Goal: Task Accomplishment & Management: Complete application form

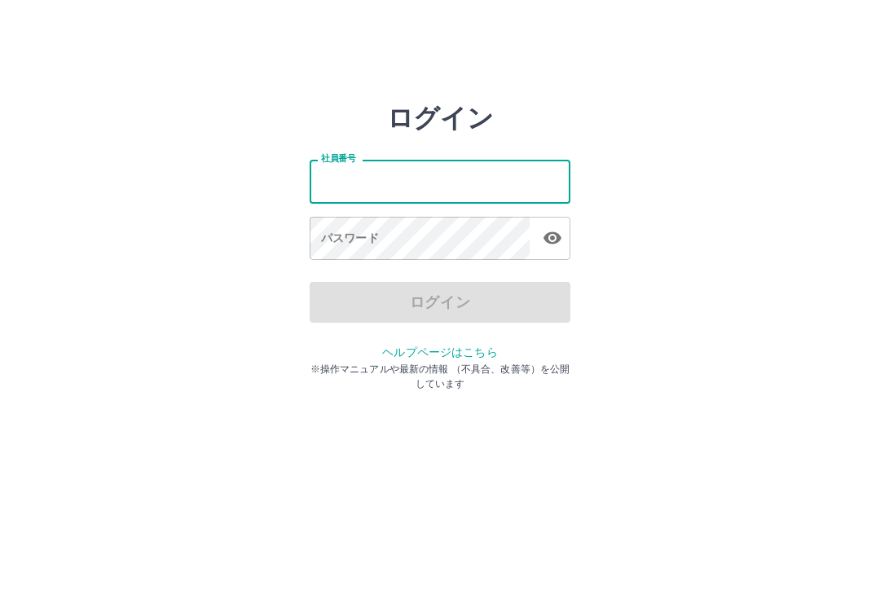
click at [401, 168] on input "社員番号" at bounding box center [440, 181] width 261 height 43
type input "*******"
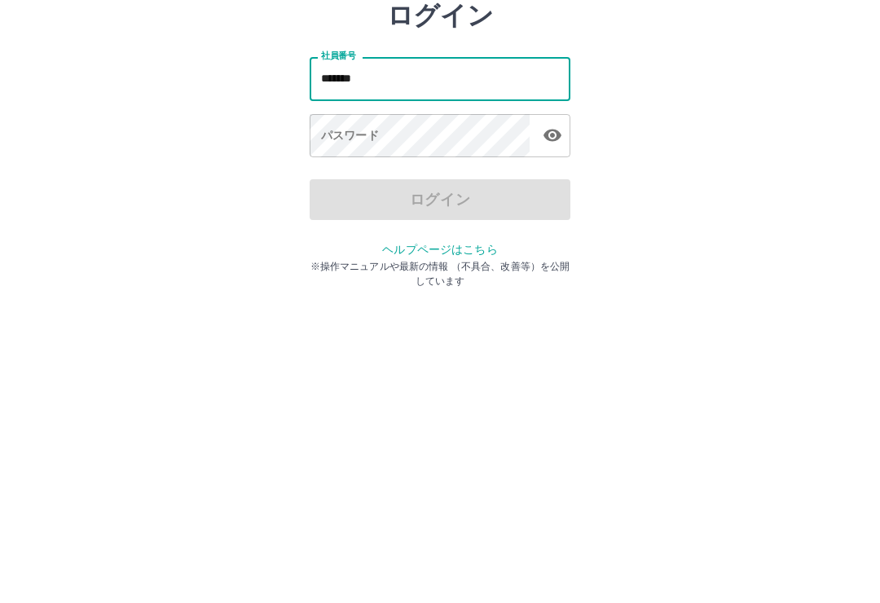
click at [347, 217] on div "パスワード パスワード" at bounding box center [440, 240] width 261 height 46
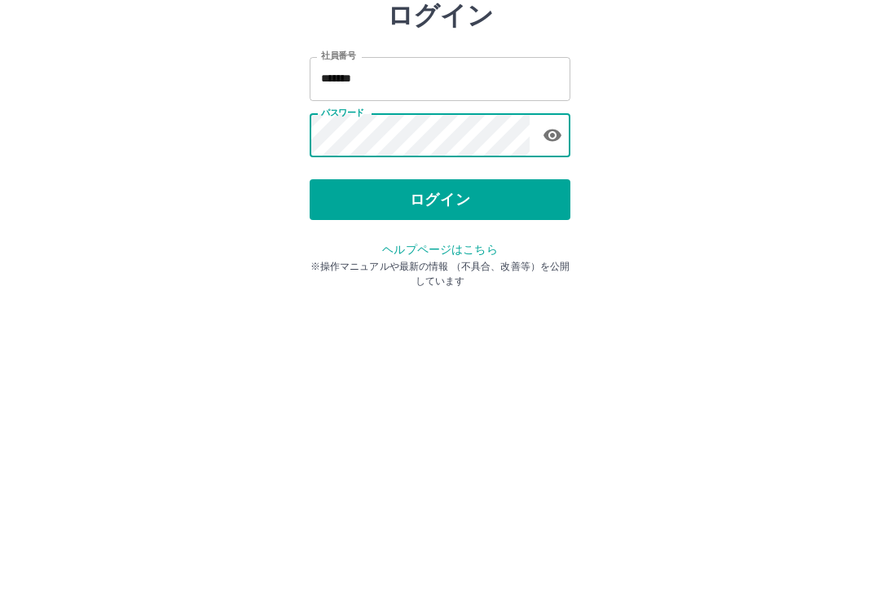
click at [460, 282] on button "ログイン" at bounding box center [440, 302] width 261 height 41
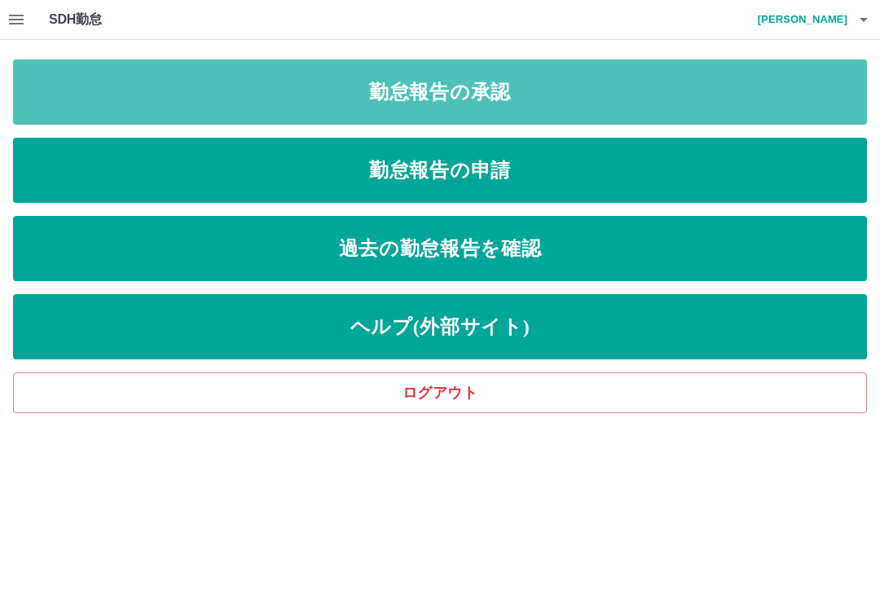
click at [561, 94] on link "勤怠報告の承認" at bounding box center [440, 91] width 854 height 65
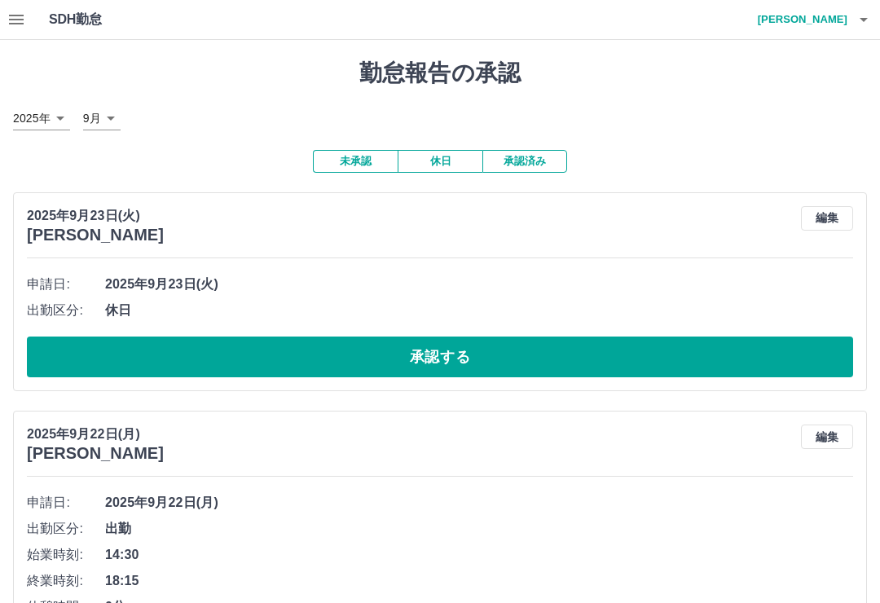
click at [510, 341] on button "承認する" at bounding box center [440, 357] width 826 height 41
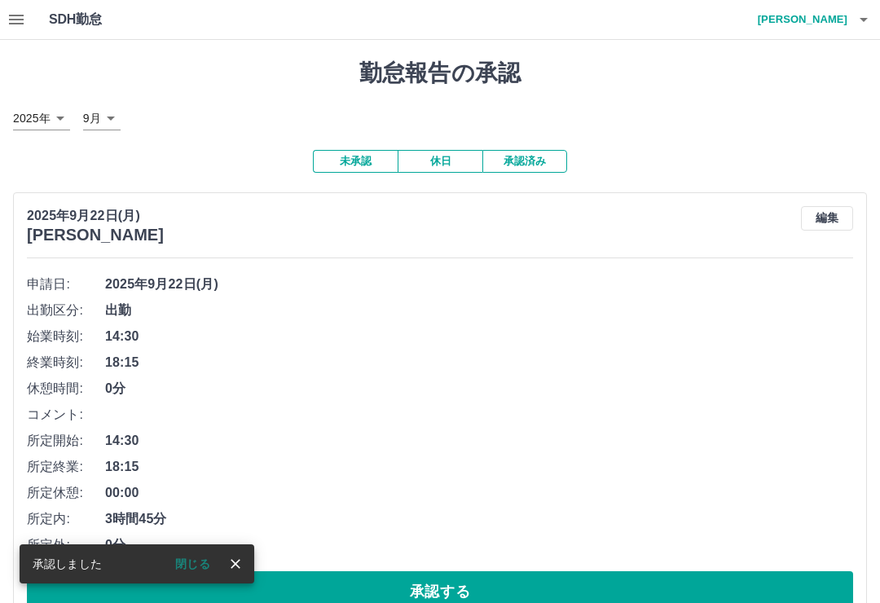
click at [235, 565] on icon "close" at bounding box center [236, 564] width 10 height 10
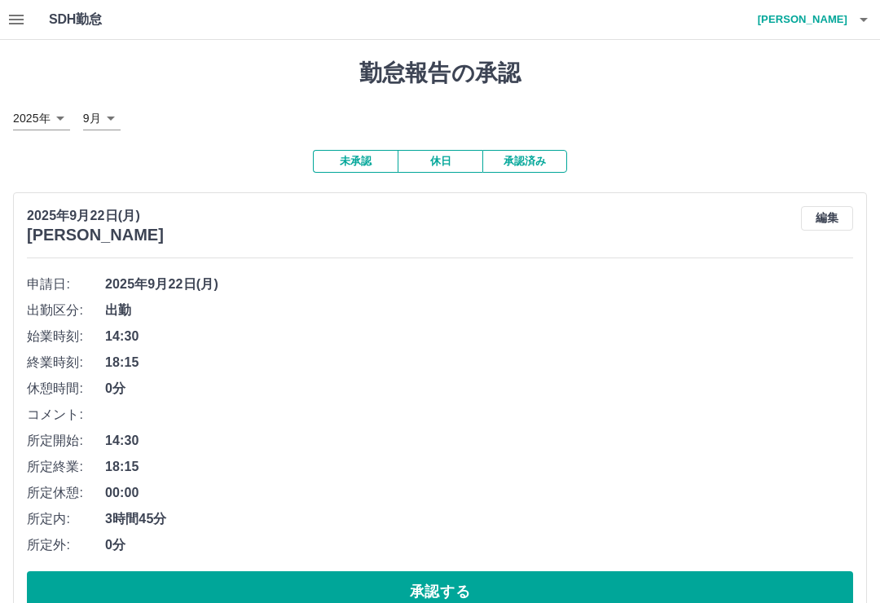
click at [500, 574] on button "承認する" at bounding box center [440, 591] width 826 height 41
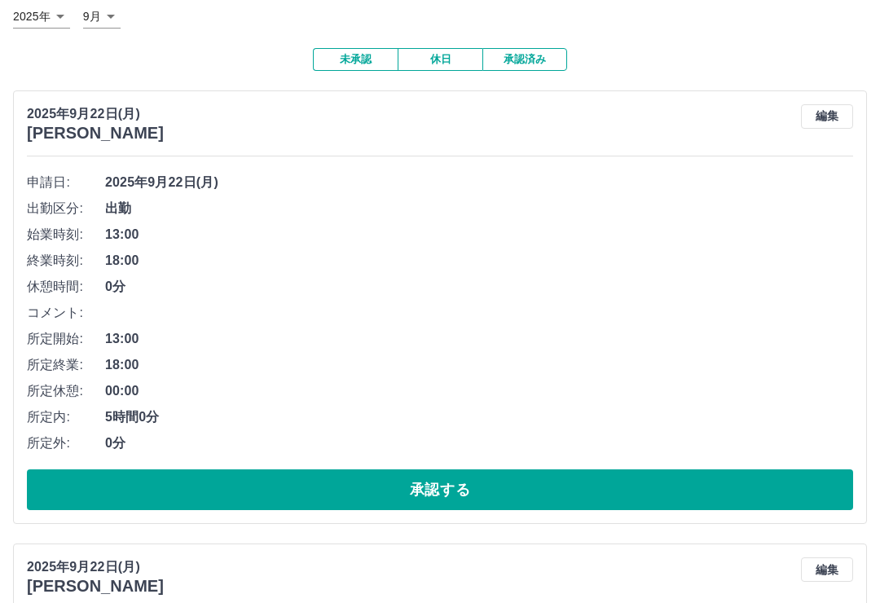
click at [542, 471] on button "承認する" at bounding box center [440, 490] width 826 height 41
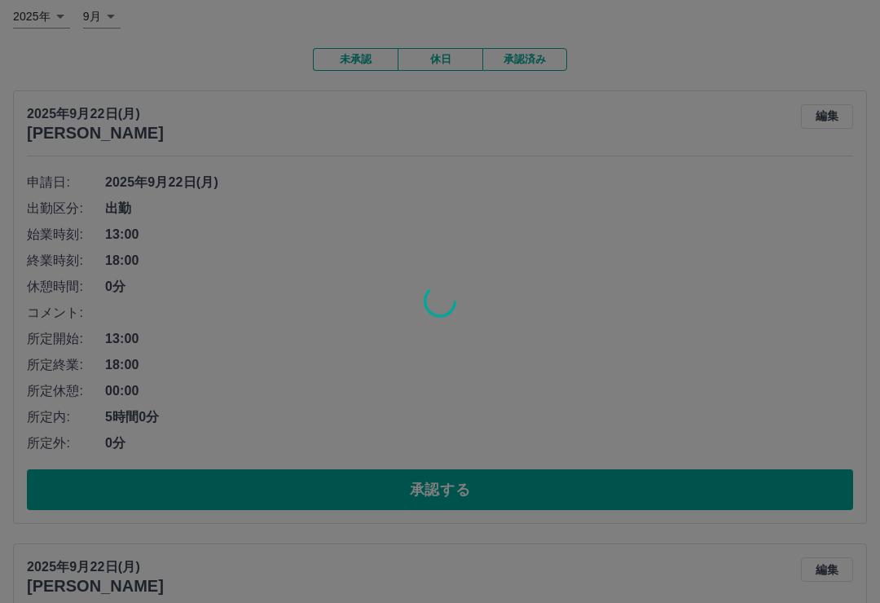
scroll to position [102, 0]
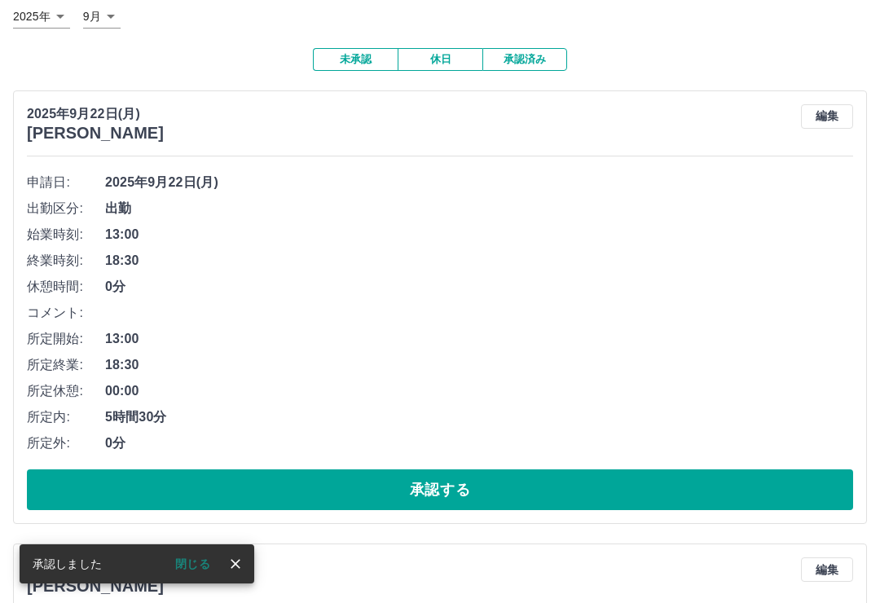
click at [539, 475] on button "承認する" at bounding box center [440, 489] width 826 height 41
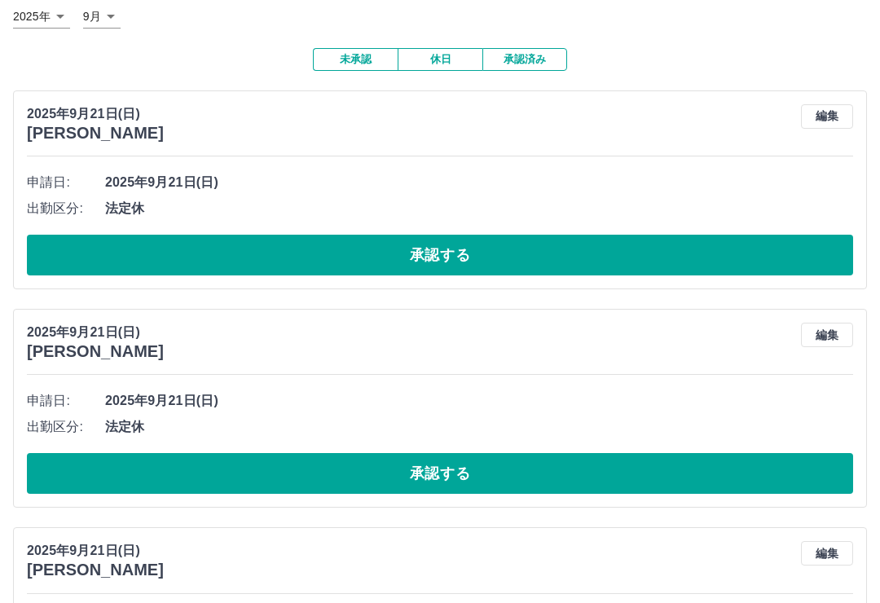
click at [491, 244] on button "承認する" at bounding box center [440, 255] width 826 height 41
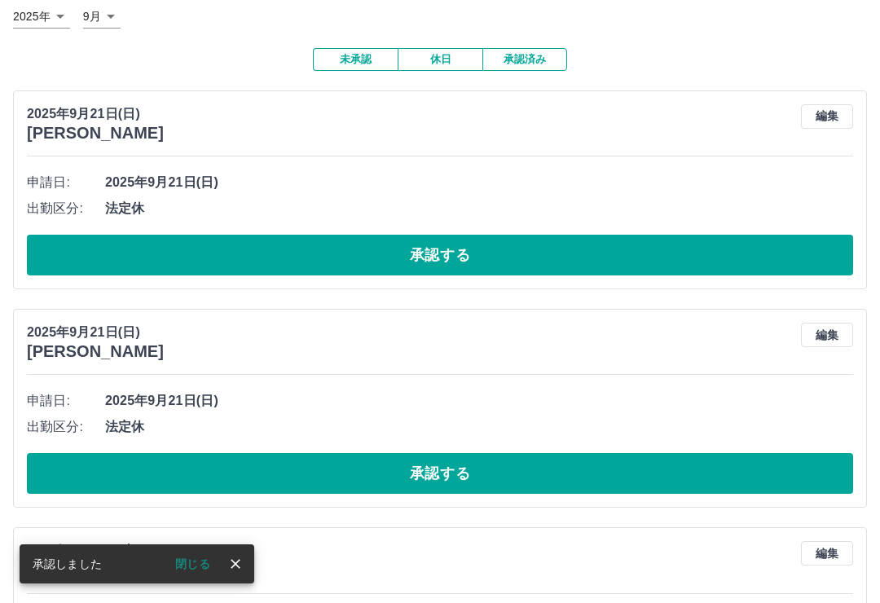
click at [571, 246] on button "承認する" at bounding box center [440, 255] width 826 height 41
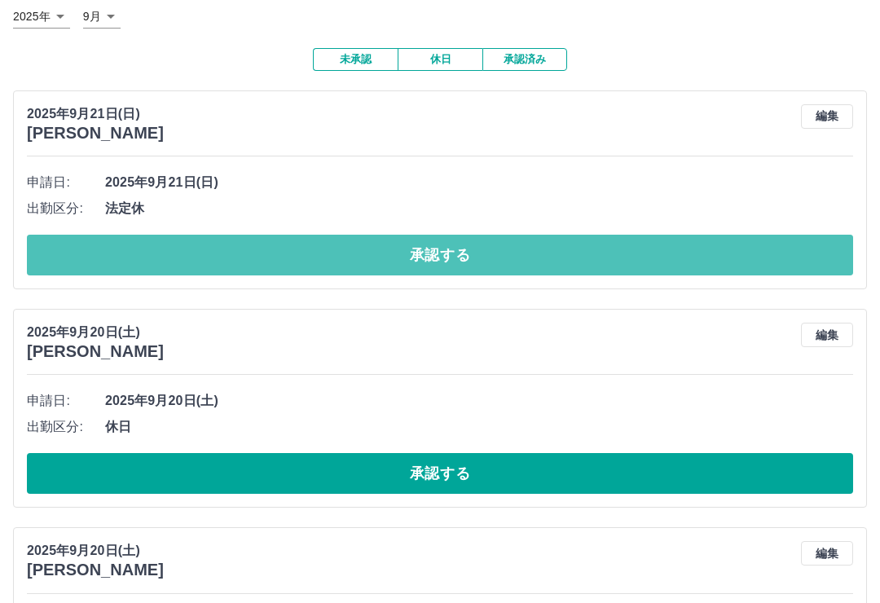
click at [582, 241] on button "承認する" at bounding box center [440, 255] width 826 height 41
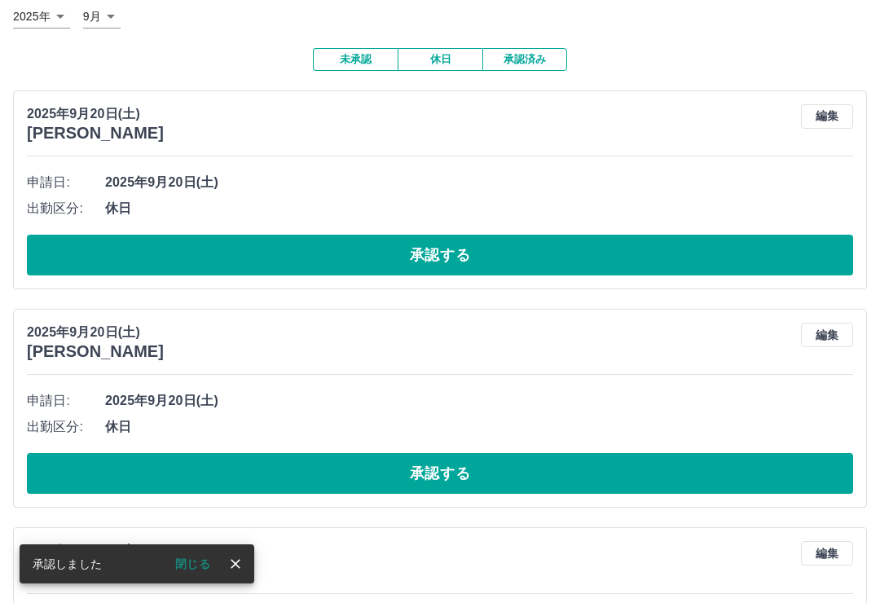
click at [564, 235] on button "承認する" at bounding box center [440, 255] width 826 height 41
click at [512, 249] on button "承認する" at bounding box center [440, 255] width 826 height 41
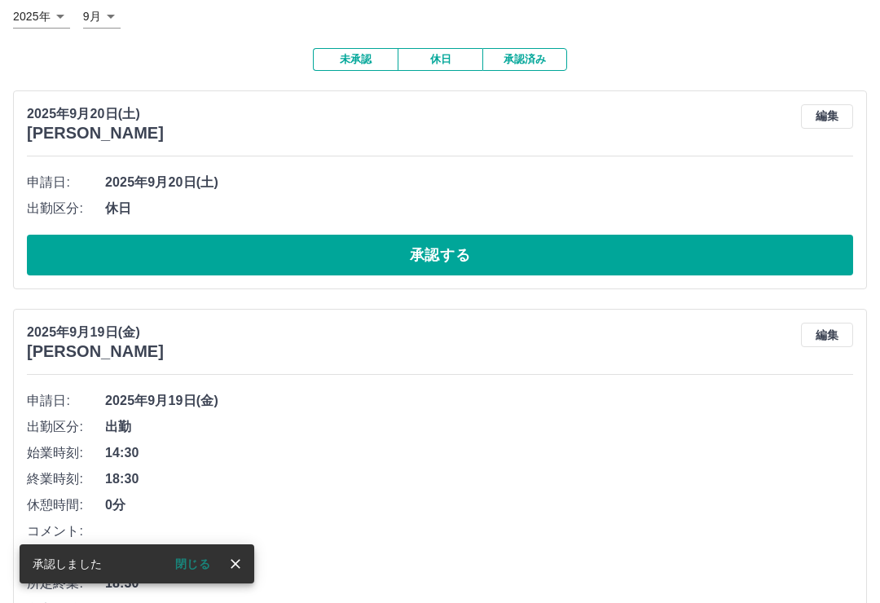
click at [570, 239] on button "承認する" at bounding box center [440, 255] width 826 height 41
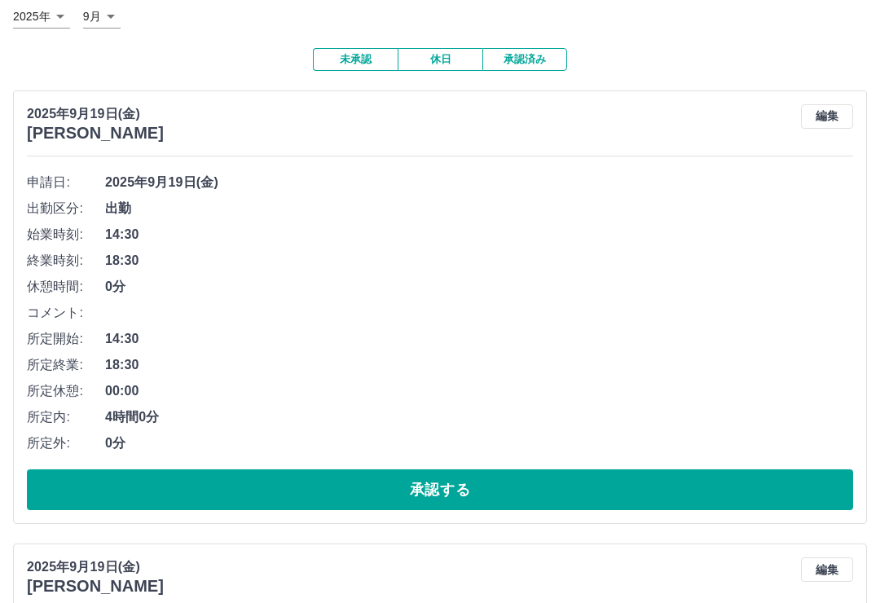
click at [528, 469] on button "承認する" at bounding box center [440, 489] width 826 height 41
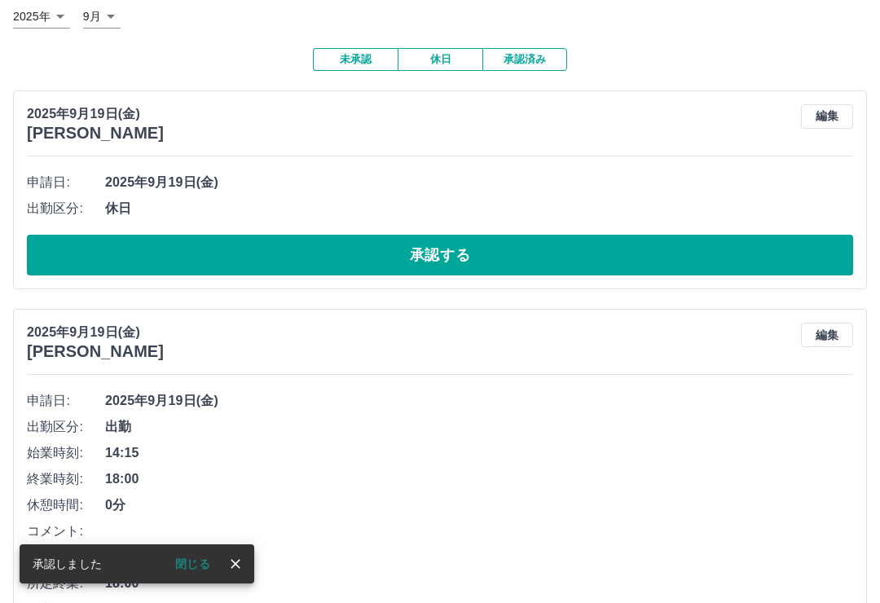
click at [442, 253] on button "承認する" at bounding box center [440, 255] width 826 height 41
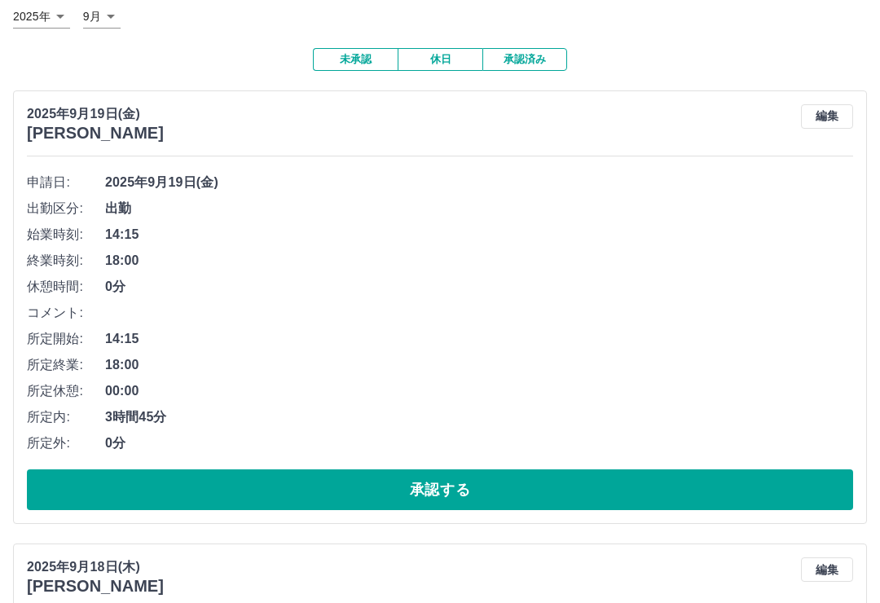
click at [548, 463] on div "申請日: [DATE] 出勤区分: 出勤 始業時刻: 14:15 終業時刻: 18:00 休憩時間: 0分 コメント: 所定開始: 14:15 所定終業: 1…" at bounding box center [440, 339] width 826 height 341
click at [502, 482] on button "承認する" at bounding box center [440, 489] width 826 height 41
click at [485, 479] on button "承認する" at bounding box center [440, 489] width 826 height 41
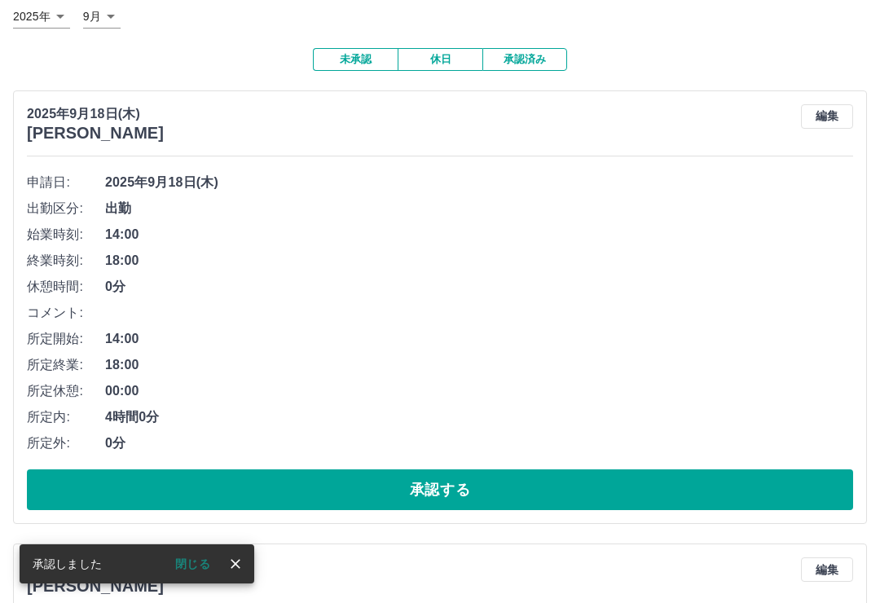
click at [509, 481] on button "承認する" at bounding box center [440, 489] width 826 height 41
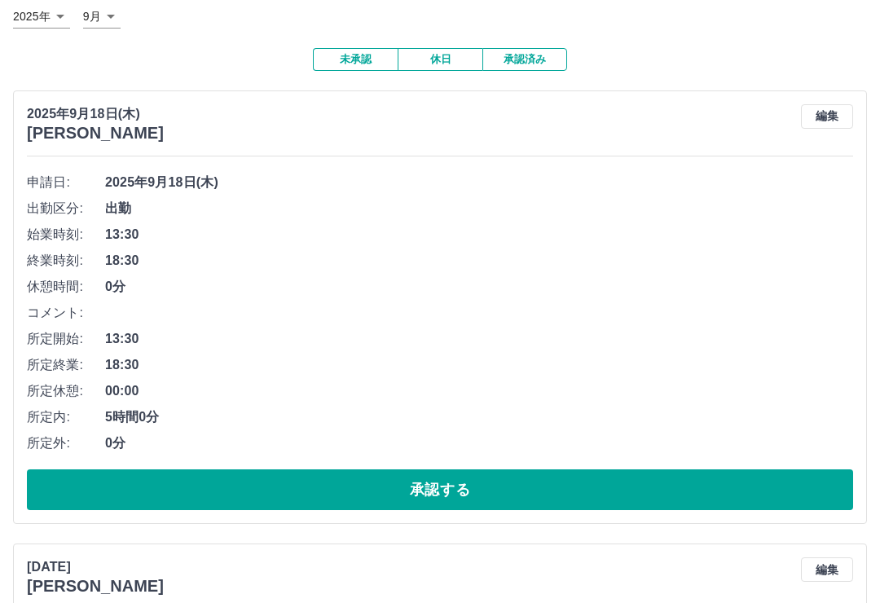
click at [491, 457] on div "申請日: [DATE] 出勤区分: 出勤 始業時刻: 13:30 終業時刻: 18:30 休憩時間: 0分 コメント: 所定開始: 13:30 所定終業: 1…" at bounding box center [440, 339] width 826 height 341
click at [497, 473] on button "承認する" at bounding box center [440, 489] width 826 height 41
click at [543, 477] on button "承認する" at bounding box center [440, 489] width 826 height 41
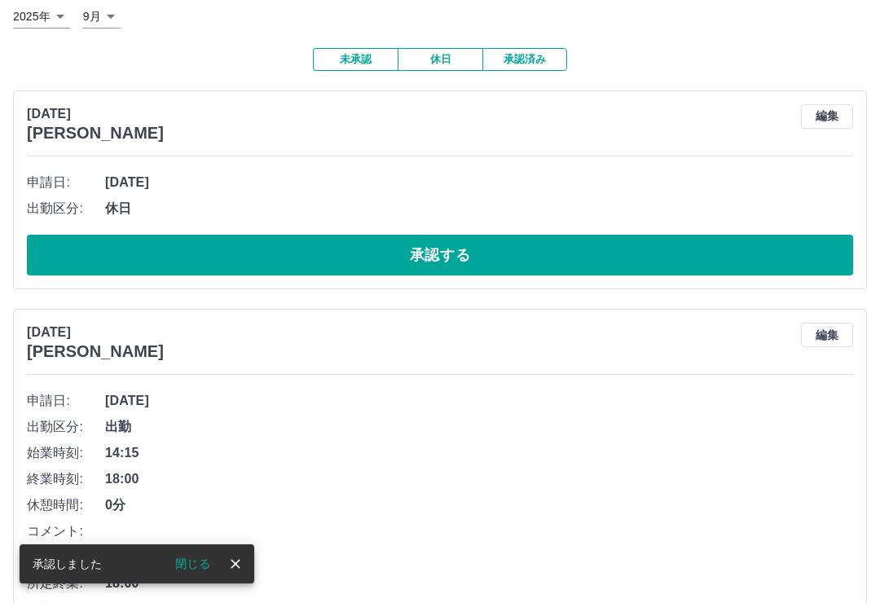
click at [566, 249] on button "承認する" at bounding box center [440, 255] width 826 height 41
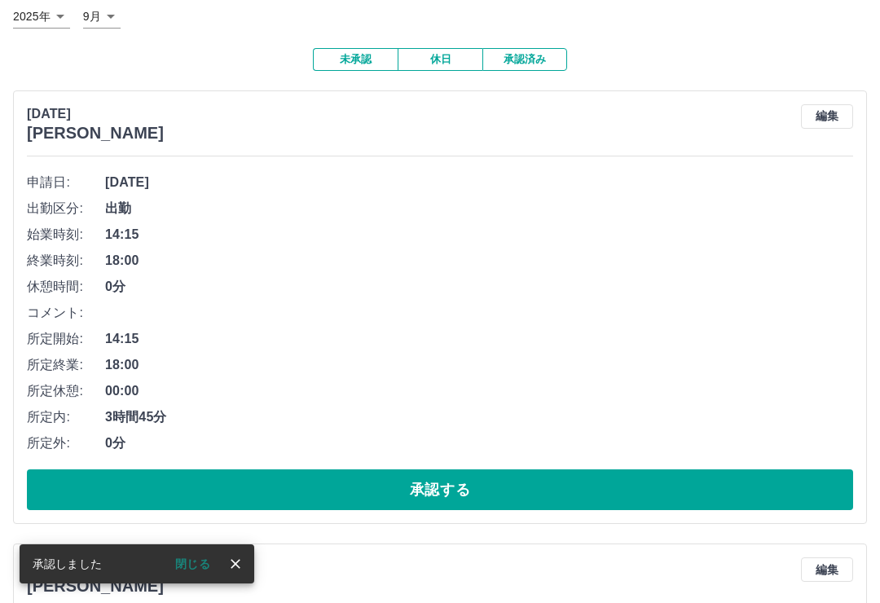
click at [537, 473] on button "承認する" at bounding box center [440, 489] width 826 height 41
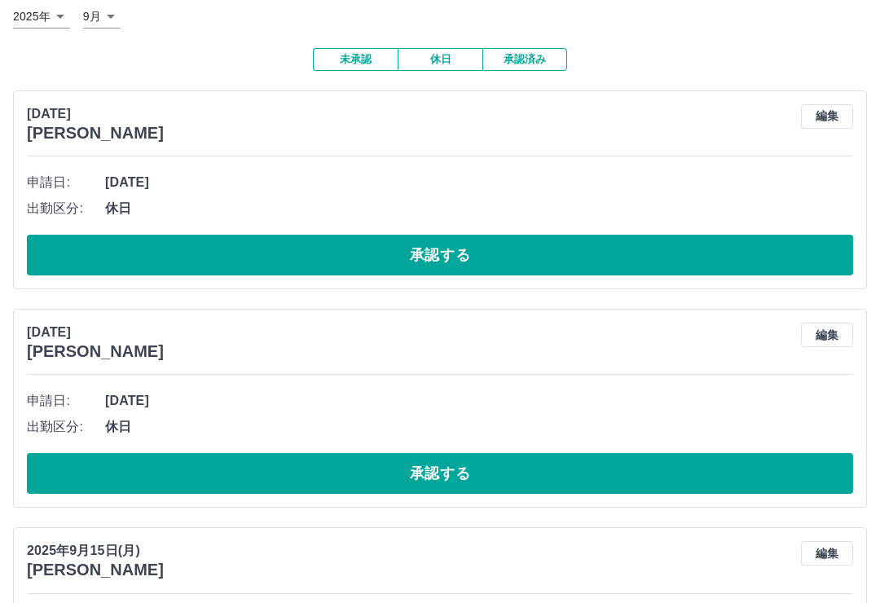
click at [530, 248] on button "承認する" at bounding box center [440, 255] width 826 height 41
click at [542, 239] on button "承認する" at bounding box center [440, 255] width 826 height 41
click at [442, 242] on button "承認する" at bounding box center [440, 255] width 826 height 41
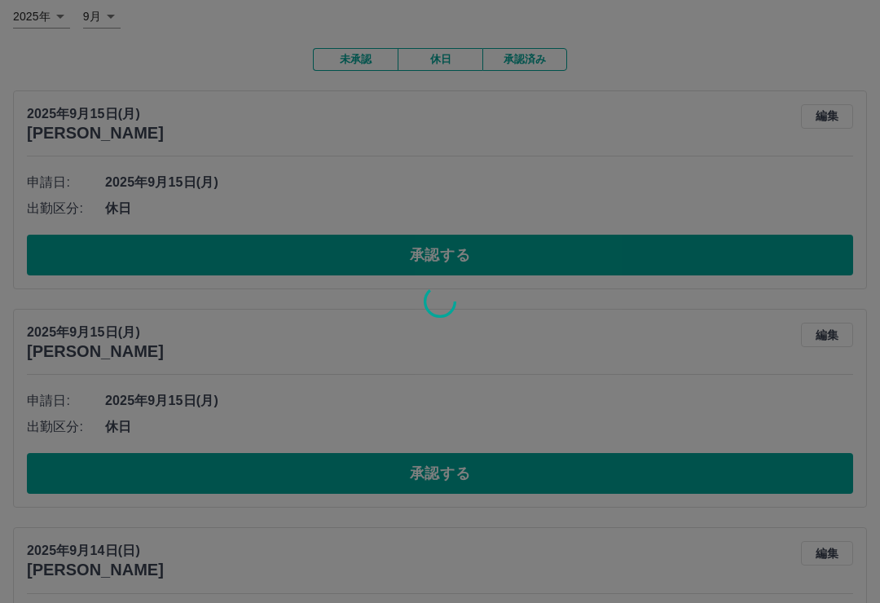
click at [603, 241] on div at bounding box center [440, 301] width 880 height 603
click at [603, 240] on div at bounding box center [440, 301] width 880 height 603
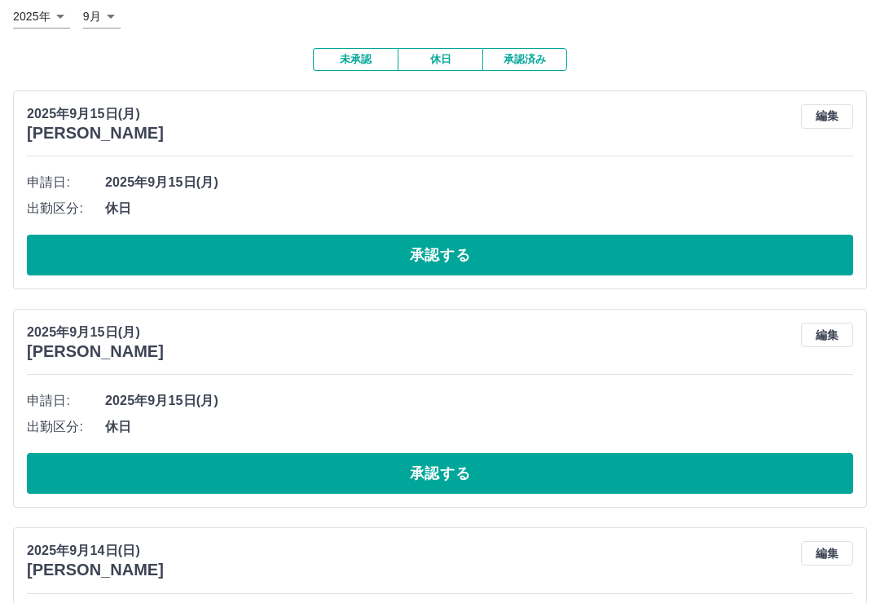
click at [605, 241] on button "承認する" at bounding box center [440, 255] width 826 height 41
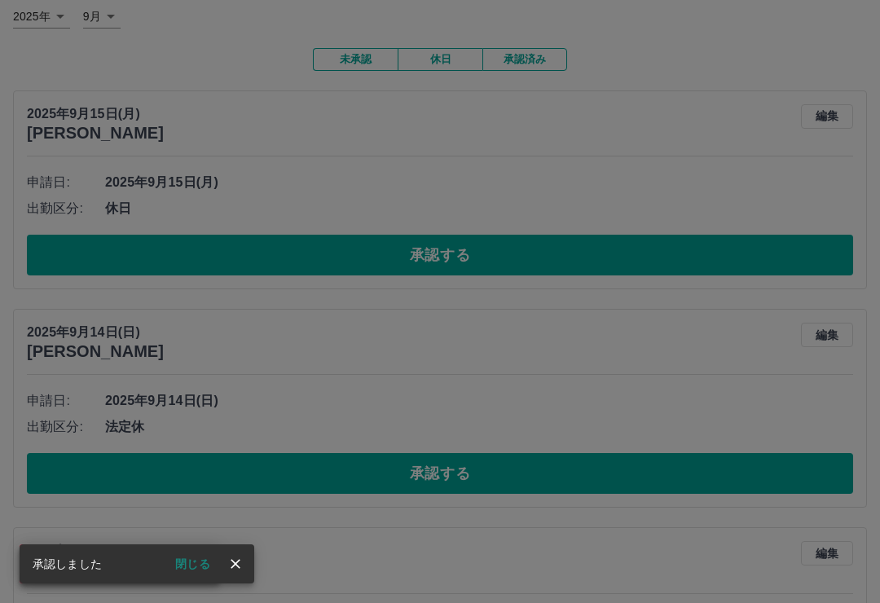
click at [239, 572] on icon "close" at bounding box center [235, 564] width 16 height 16
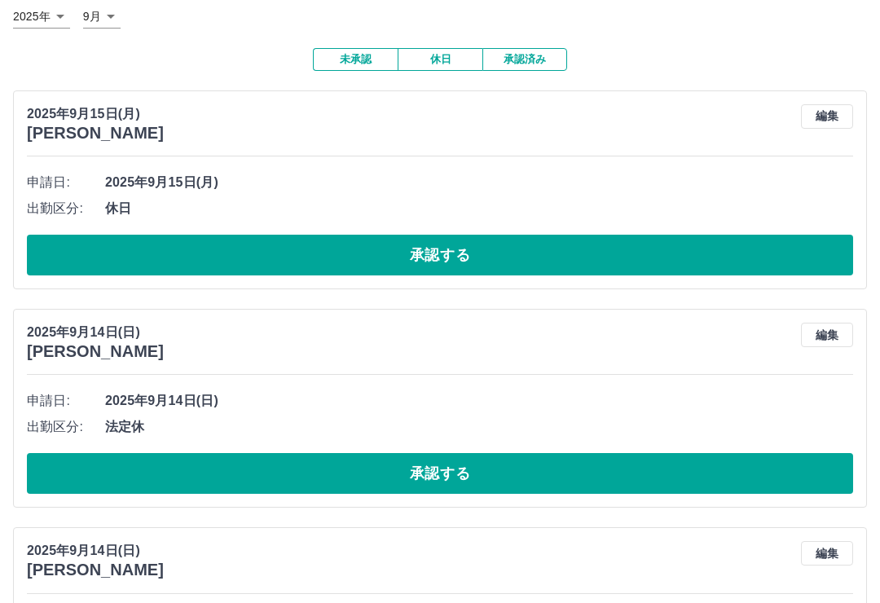
click at [554, 243] on button "承認する" at bounding box center [440, 255] width 826 height 41
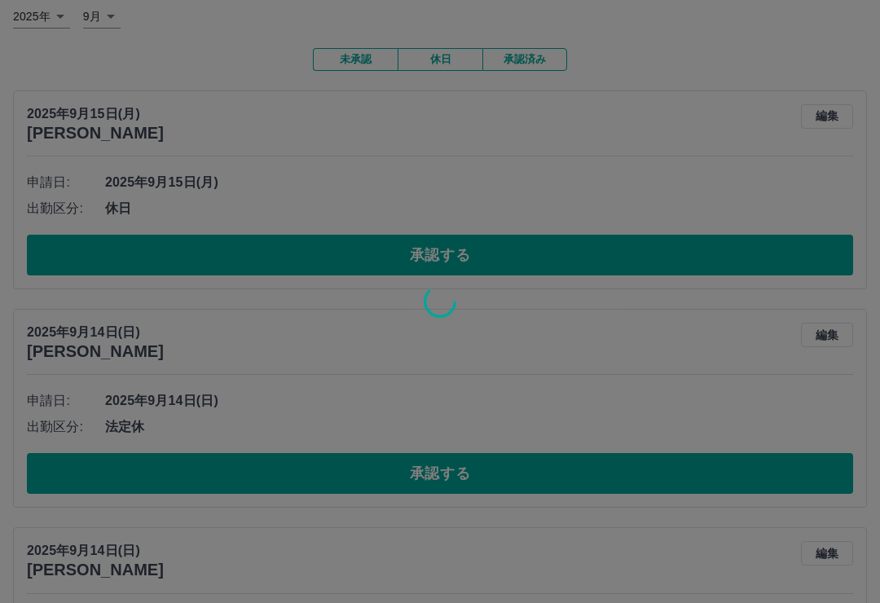
click at [540, 254] on div at bounding box center [440, 301] width 880 height 603
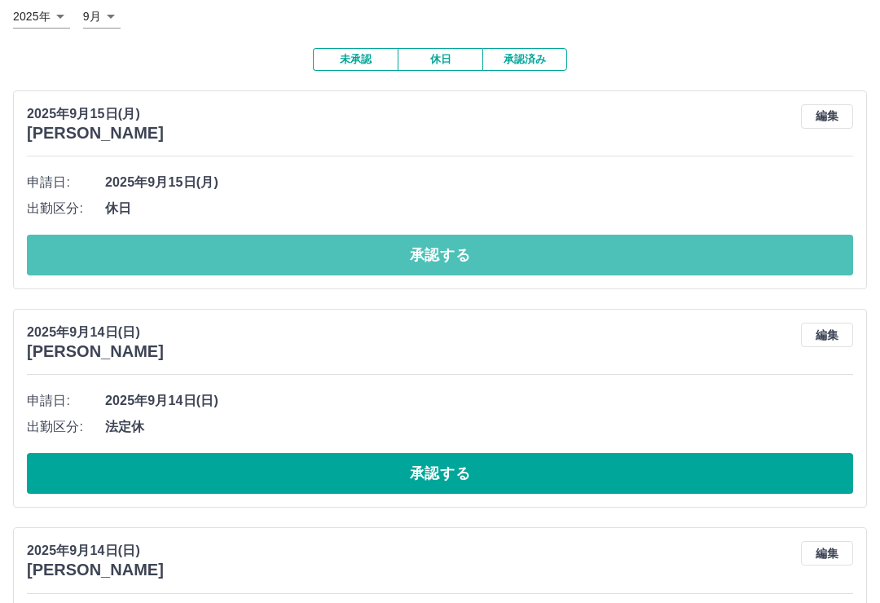
click at [488, 243] on button "承認する" at bounding box center [440, 255] width 826 height 41
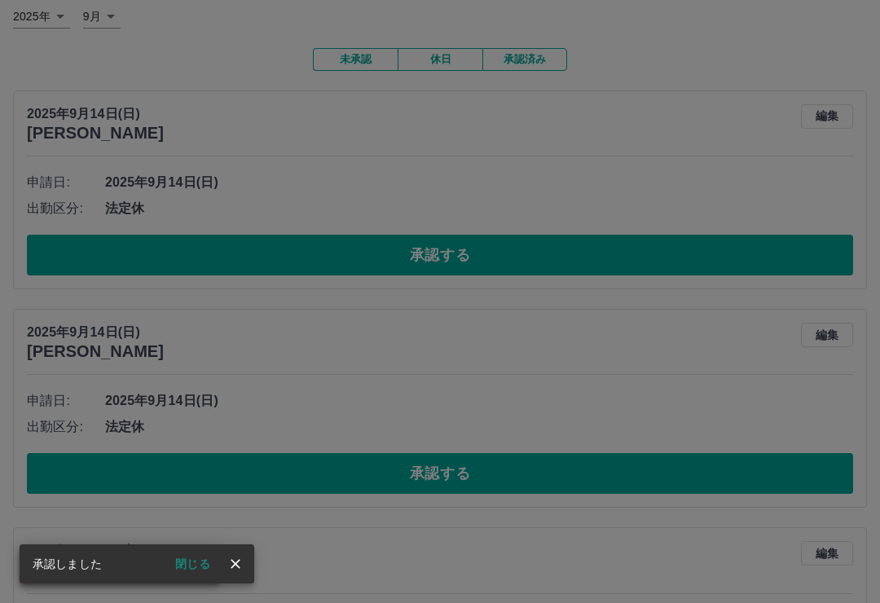
click at [208, 576] on button "閉じる" at bounding box center [192, 564] width 61 height 24
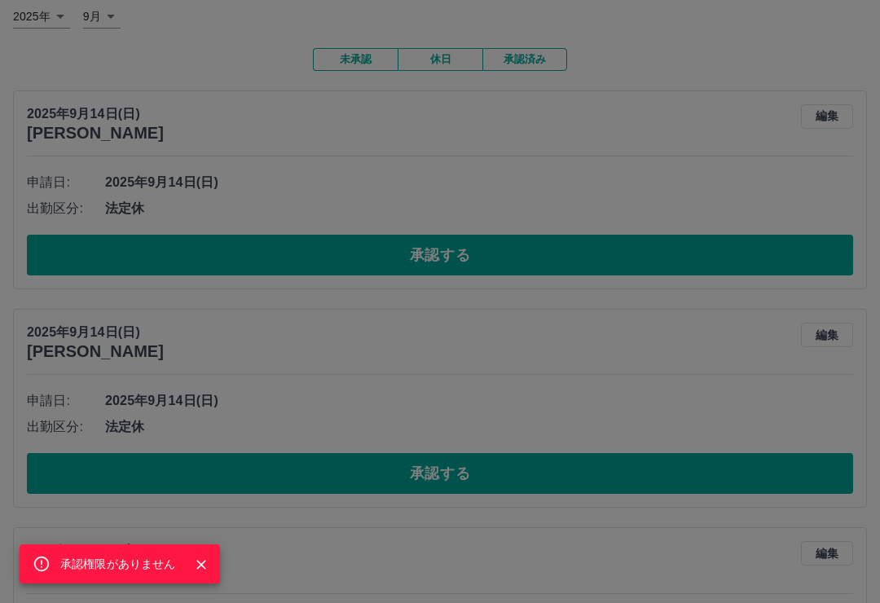
click at [201, 573] on icon "Close" at bounding box center [201, 565] width 16 height 16
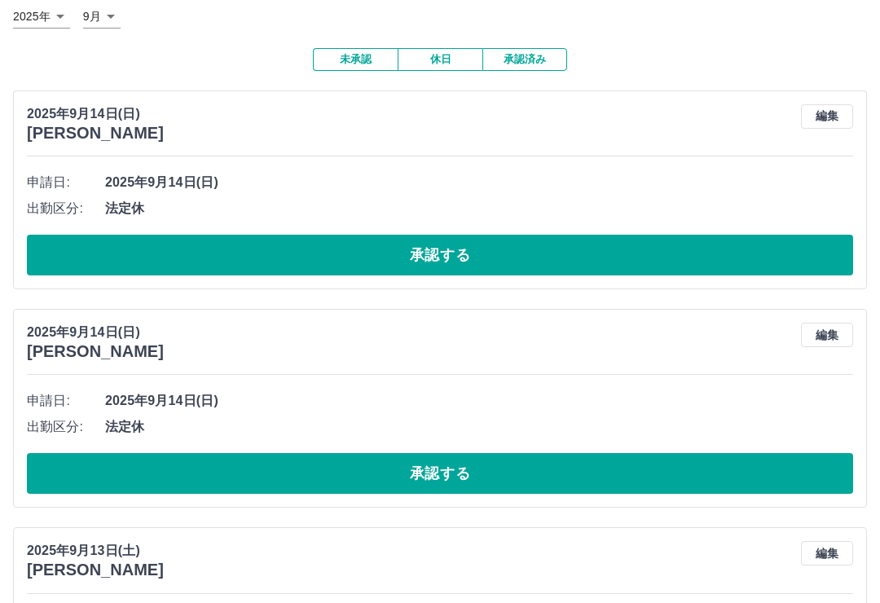
click at [385, 251] on button "承認する" at bounding box center [440, 255] width 826 height 41
click at [399, 249] on button "承認する" at bounding box center [440, 255] width 826 height 41
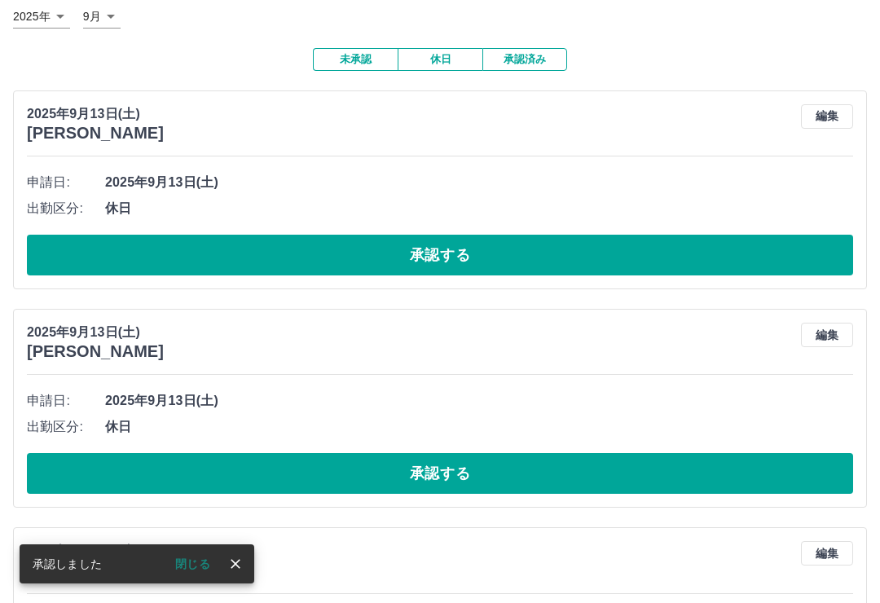
click at [509, 235] on button "承認する" at bounding box center [440, 255] width 826 height 41
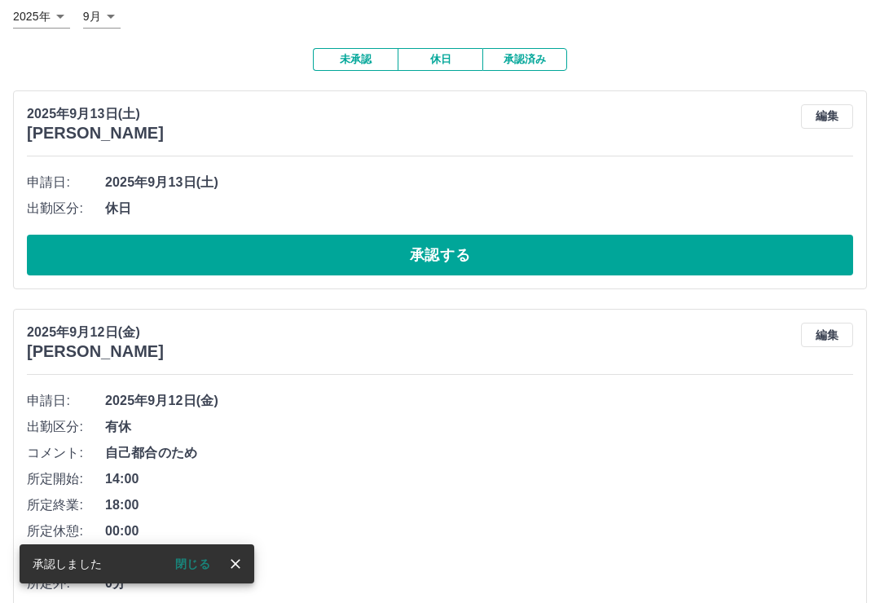
click at [434, 245] on button "承認する" at bounding box center [440, 255] width 826 height 41
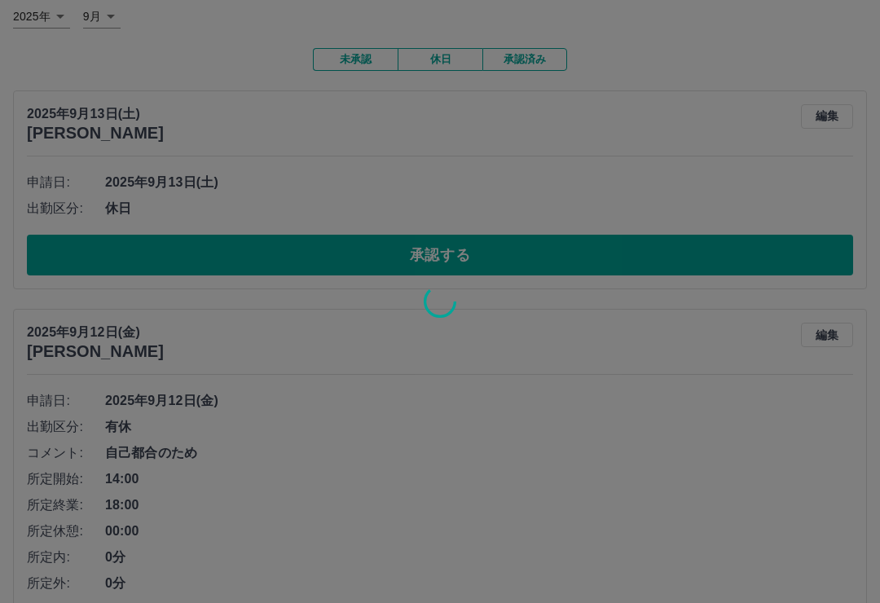
scroll to position [0, 0]
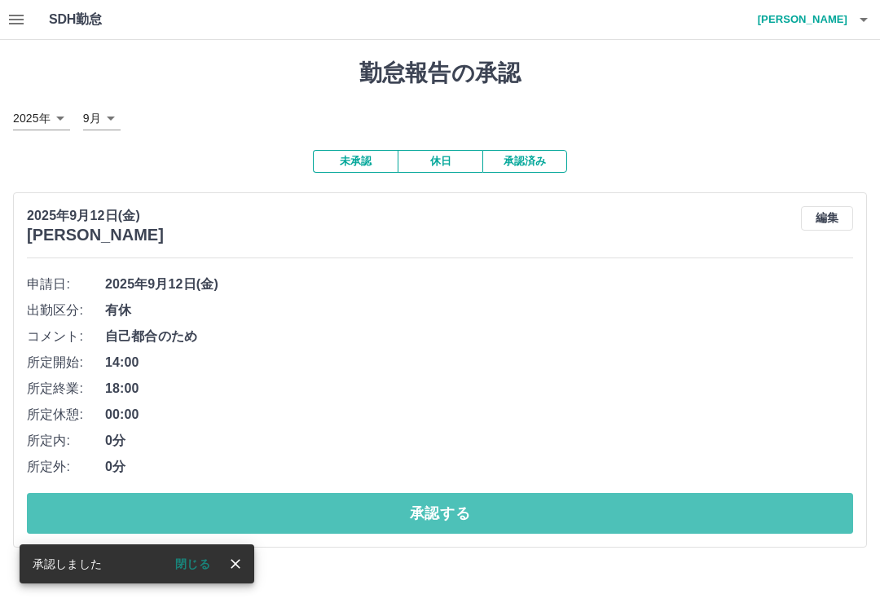
click at [481, 495] on button "承認する" at bounding box center [440, 513] width 826 height 41
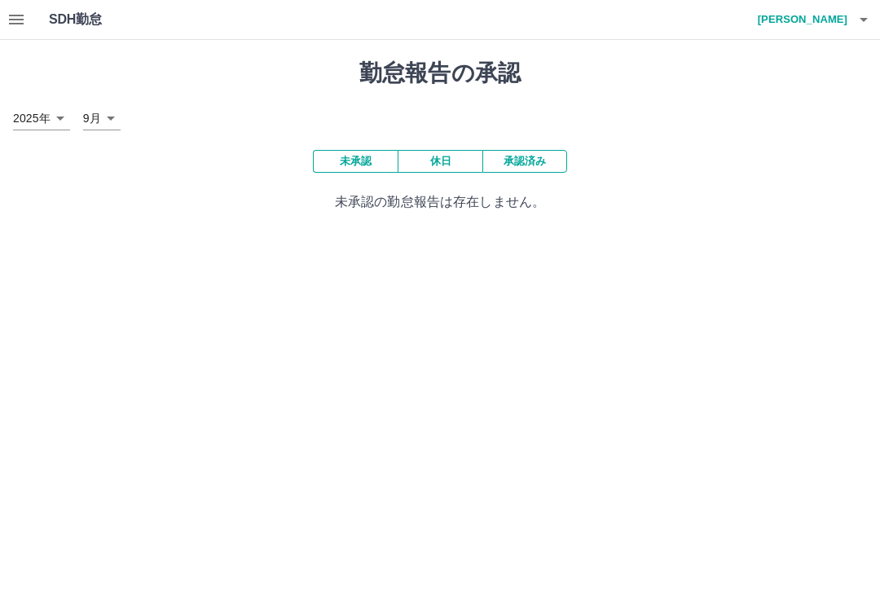
click at [12, 14] on icon "button" at bounding box center [17, 20] width 20 height 20
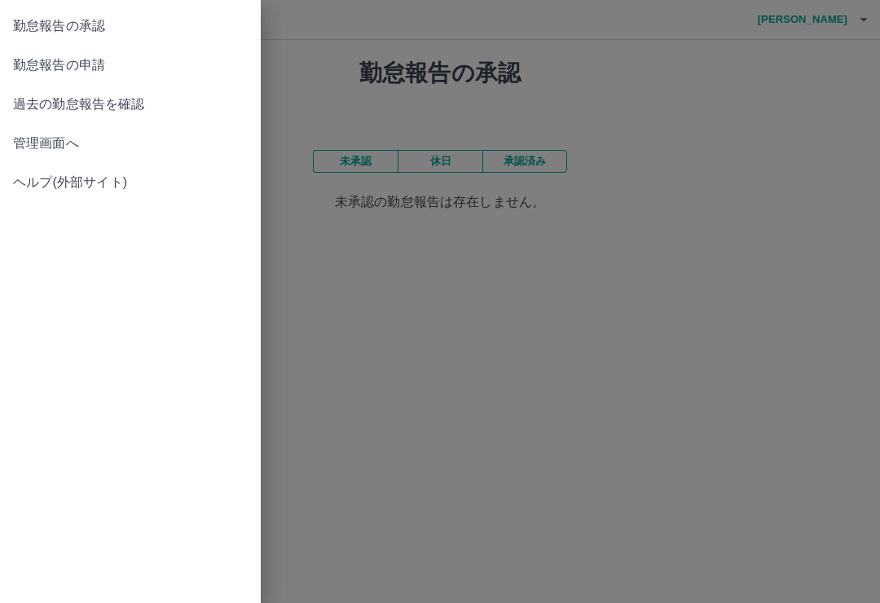
click at [66, 58] on span "勤怠報告の申請" at bounding box center [130, 65] width 235 height 20
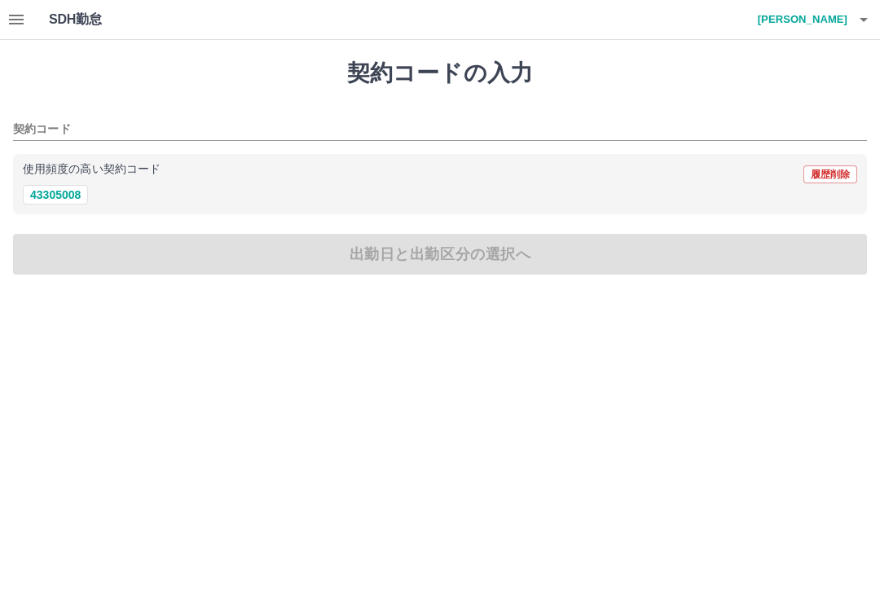
click at [59, 187] on button "43305008" at bounding box center [55, 195] width 65 height 20
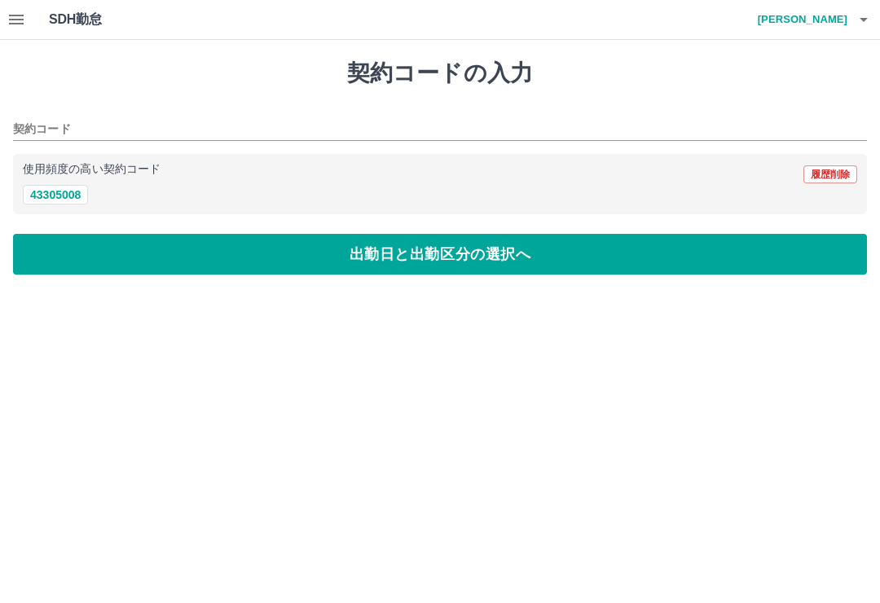
type input "********"
click at [265, 247] on button "出勤日と出勤区分の選択へ" at bounding box center [440, 254] width 854 height 41
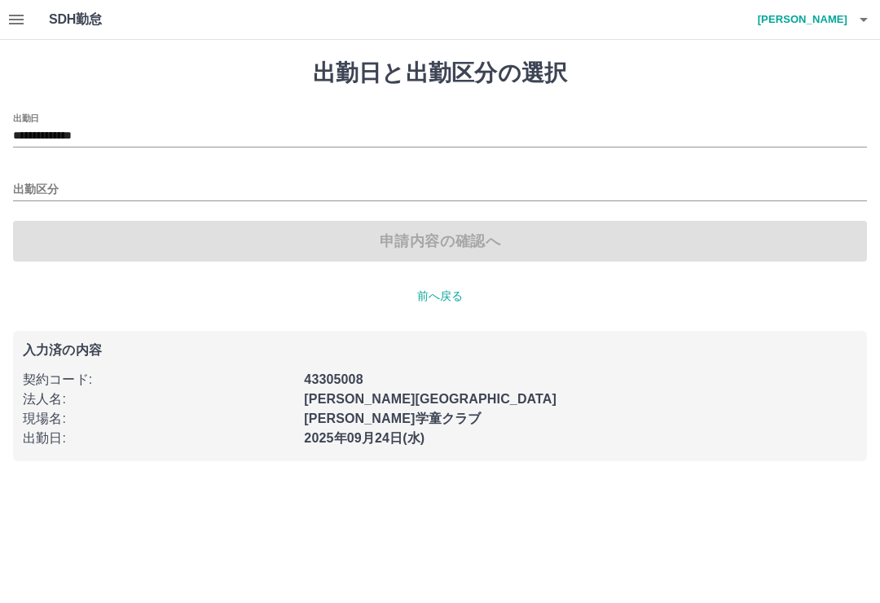
click at [80, 135] on input "**********" at bounding box center [440, 136] width 854 height 20
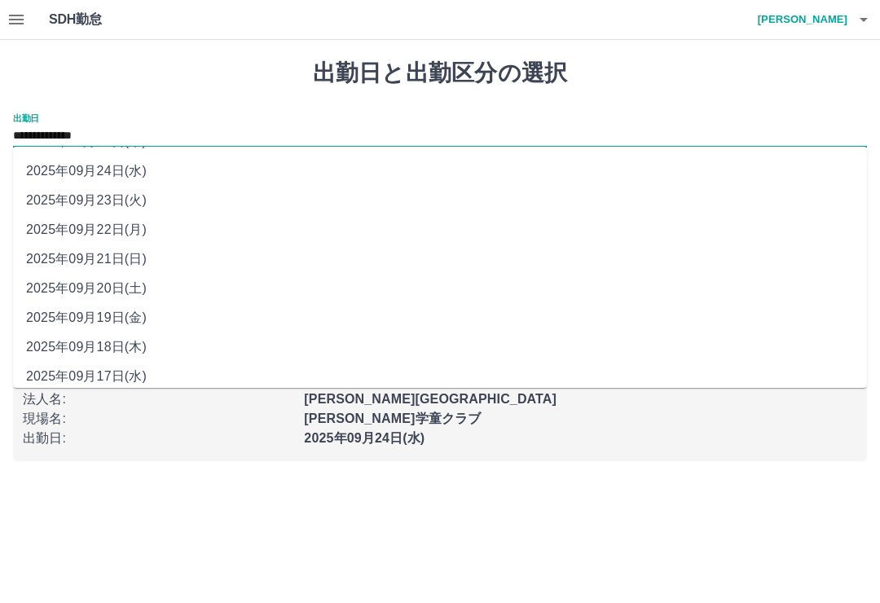
scroll to position [26, 0]
click at [108, 372] on li "2025年09月17日(水)" at bounding box center [440, 376] width 854 height 29
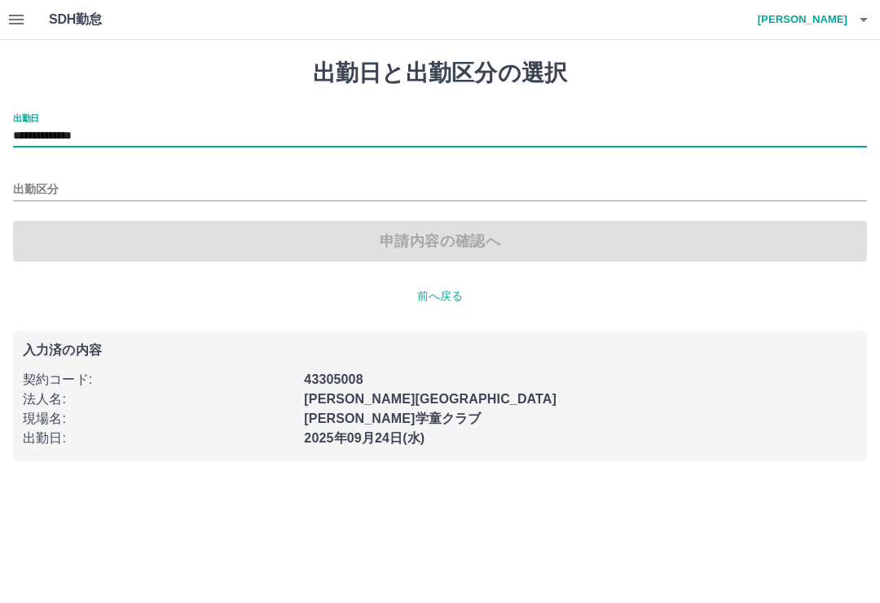
type input "**********"
click at [33, 191] on input "出勤区分" at bounding box center [440, 190] width 854 height 20
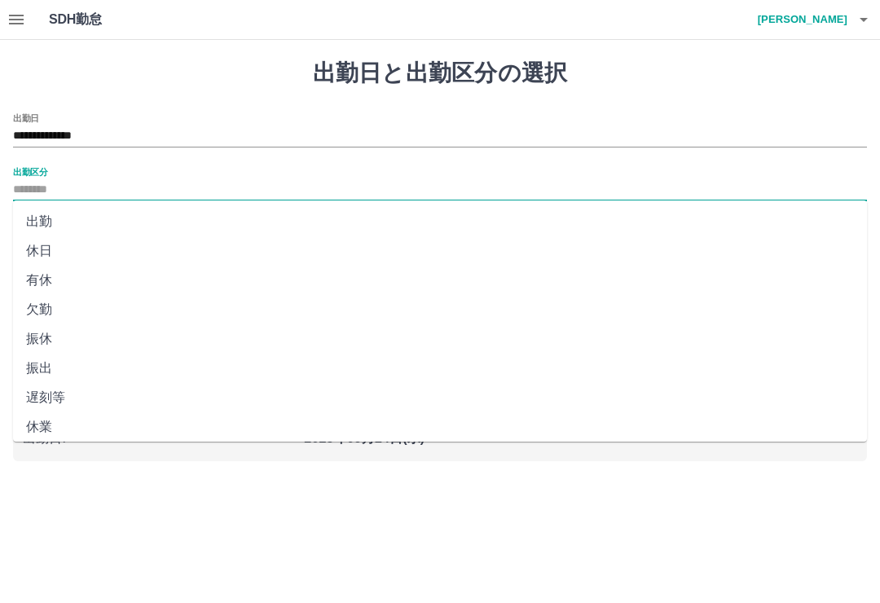
click at [33, 218] on li "出勤" at bounding box center [440, 221] width 854 height 29
type input "**"
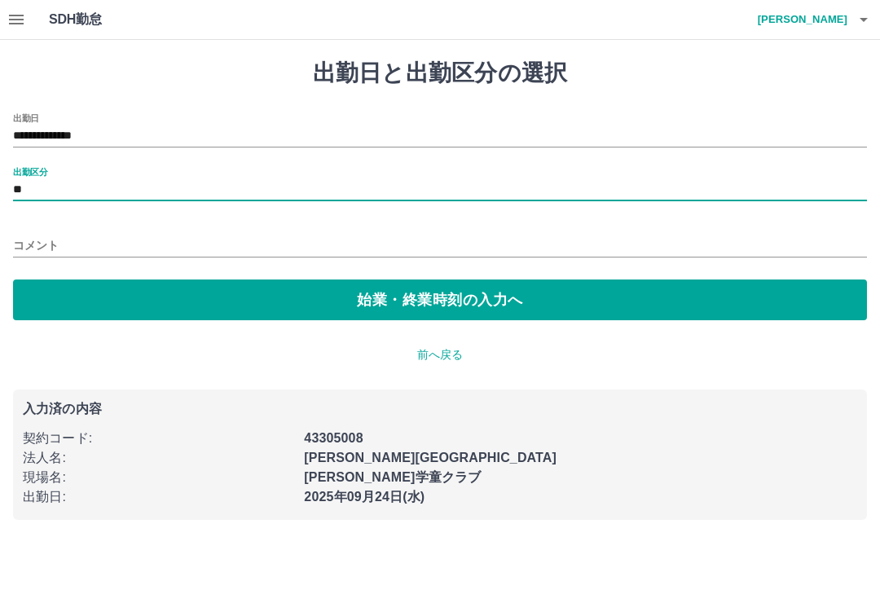
click at [174, 288] on button "始業・終業時刻の入力へ" at bounding box center [440, 299] width 854 height 41
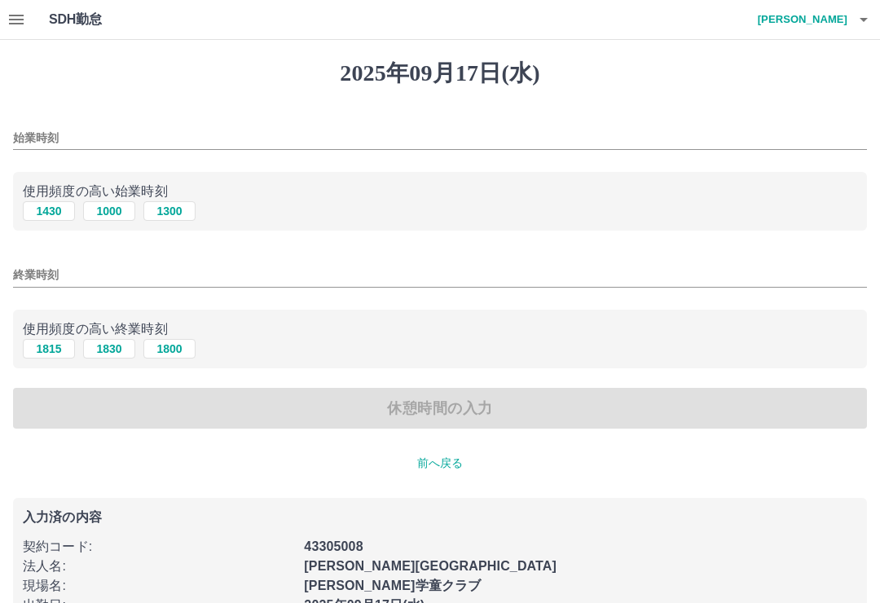
click at [37, 129] on input "始業時刻" at bounding box center [440, 138] width 854 height 24
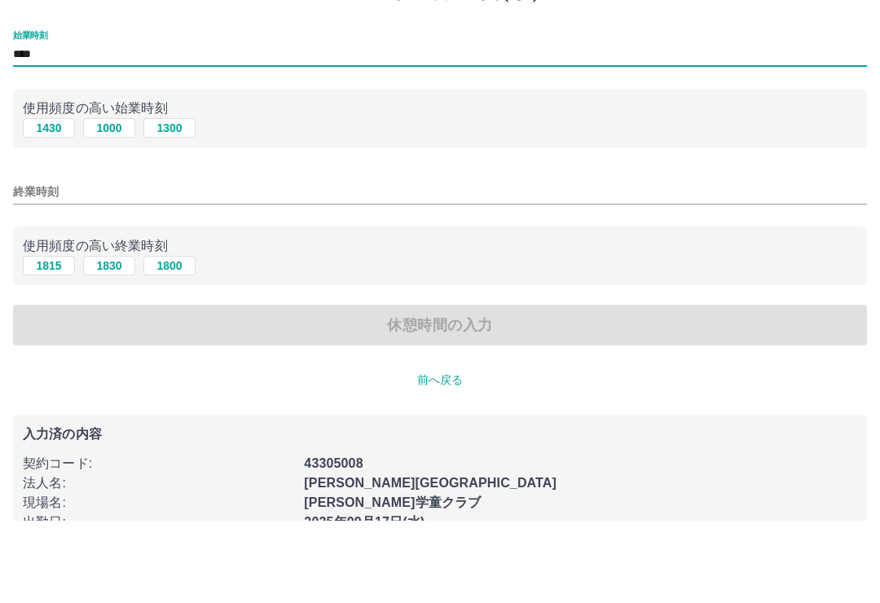
type input "****"
click at [55, 263] on input "終業時刻" at bounding box center [440, 275] width 854 height 24
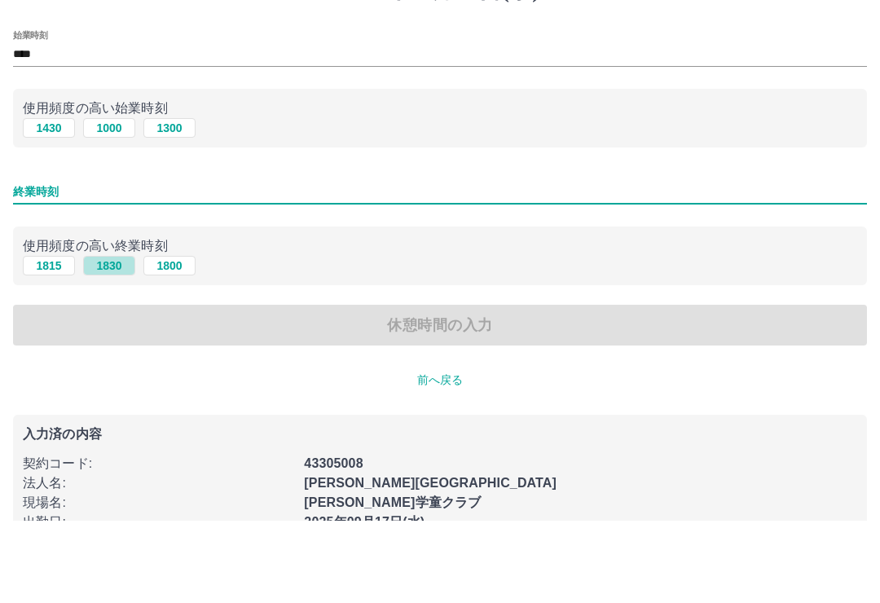
click at [112, 339] on button "1830" at bounding box center [109, 349] width 52 height 20
type input "****"
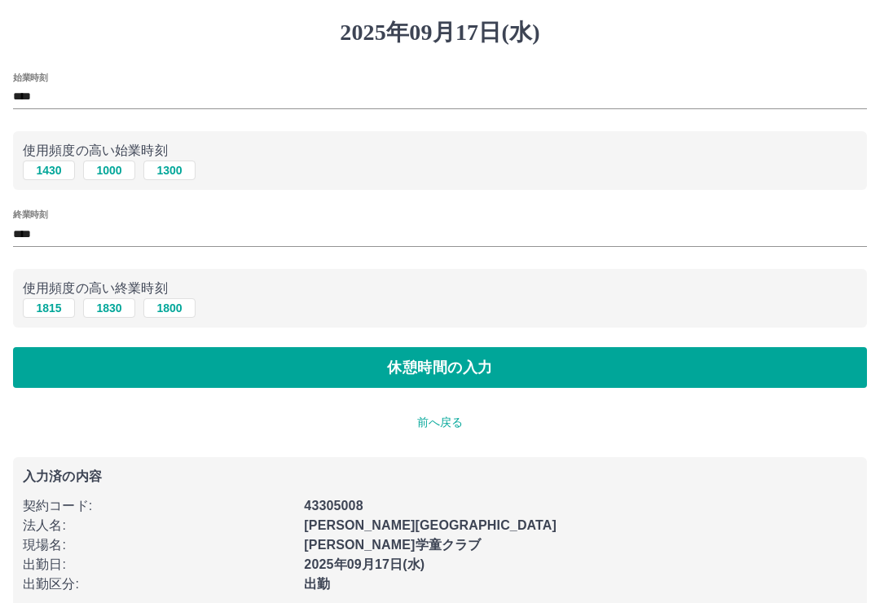
click at [492, 369] on button "休憩時間の入力" at bounding box center [440, 367] width 854 height 41
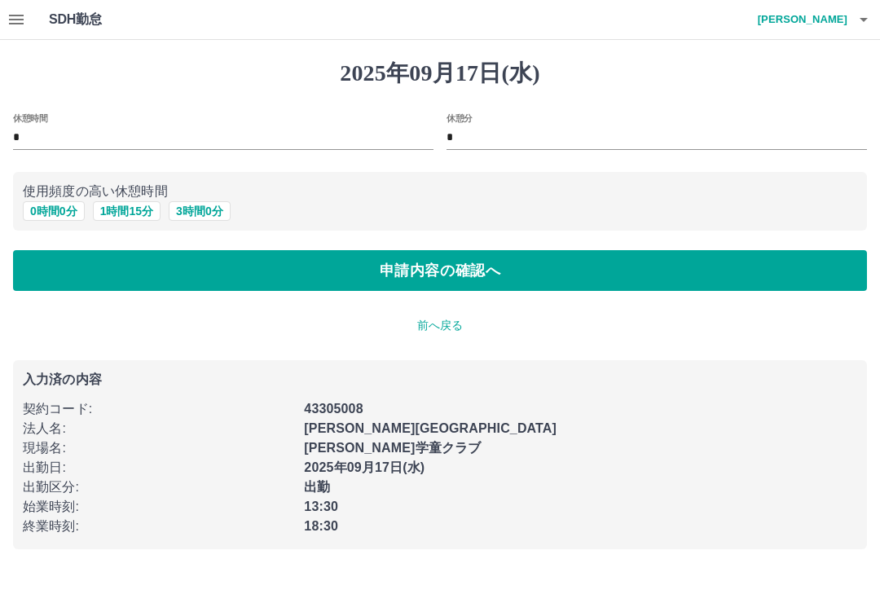
click at [495, 267] on button "申請内容の確認へ" at bounding box center [440, 270] width 854 height 41
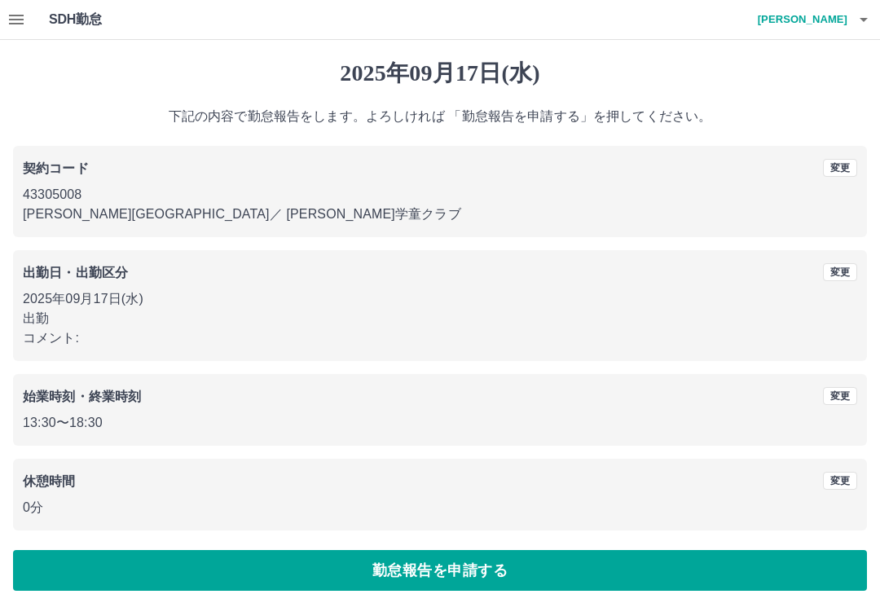
click at [511, 566] on button "勤怠報告を申請する" at bounding box center [440, 570] width 854 height 41
